Goal: Use online tool/utility: Utilize a website feature to perform a specific function

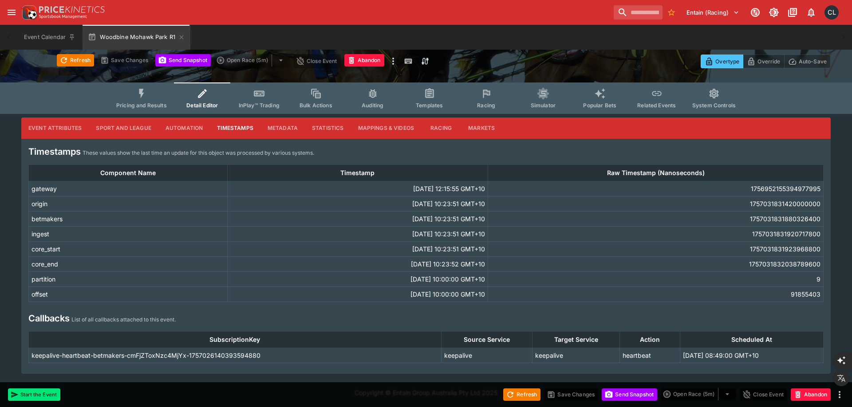
scroll to position [59, 0]
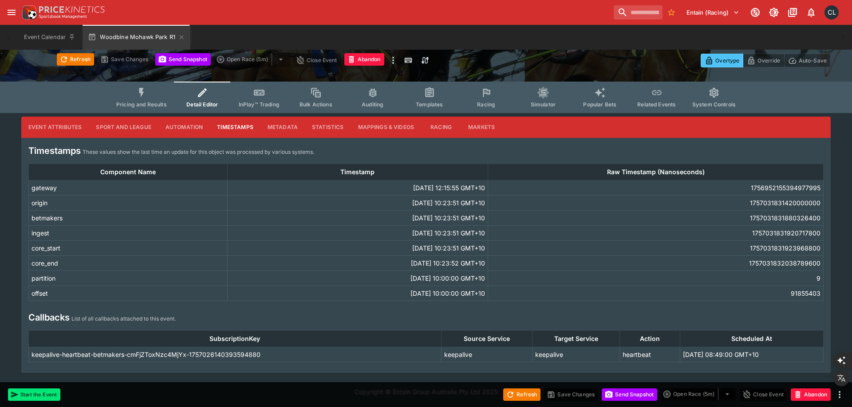
click at [490, 39] on div "Event Calendar Woodbine Mohawk Park R1" at bounding box center [426, 37] width 816 height 25
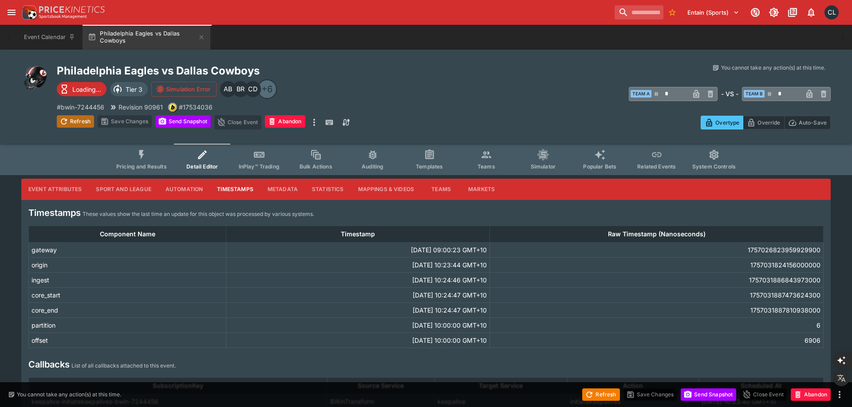
scroll to position [77, 0]
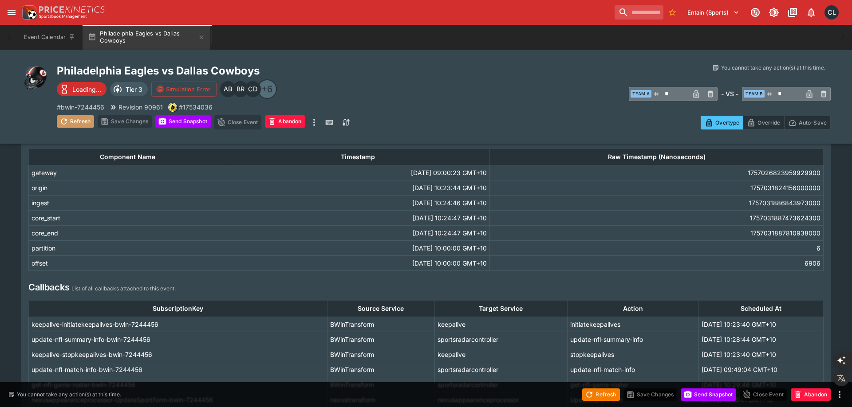
click at [79, 124] on button "Refresh" at bounding box center [75, 121] width 37 height 12
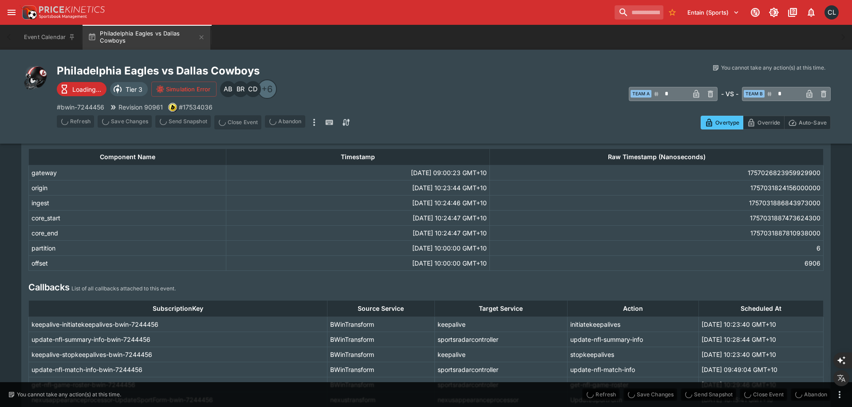
click at [520, 85] on div "​ Team A * ​ - VS - ​ Team B * ​" at bounding box center [637, 94] width 387 height 22
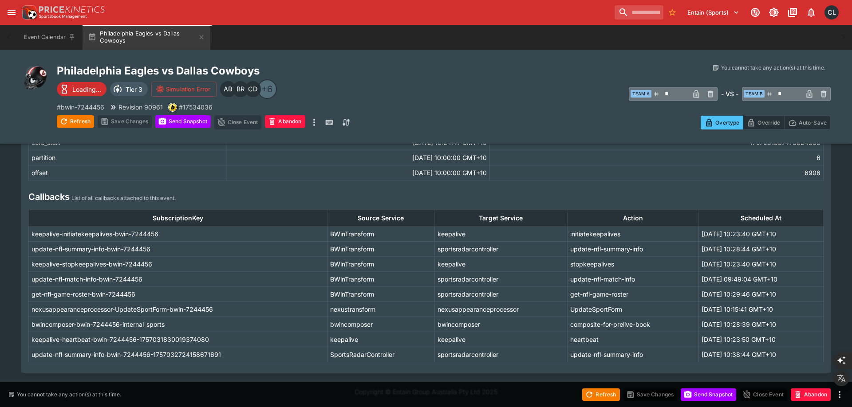
scroll to position [168, 0]
type input "*"
type input "**"
